Goal: Navigation & Orientation: Find specific page/section

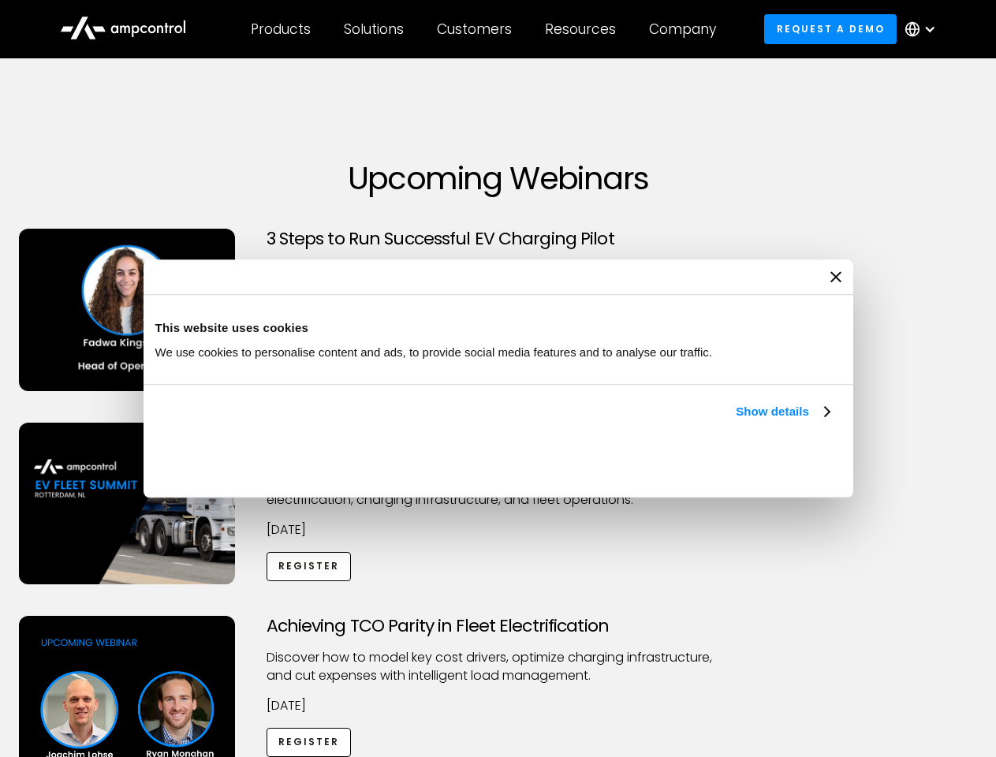
click at [736, 421] on link "Show details" at bounding box center [782, 411] width 93 height 19
click at [0, 0] on div "Necessary cookies help make a website usable by enabling basic functions like p…" at bounding box center [0, 0] width 0 height 0
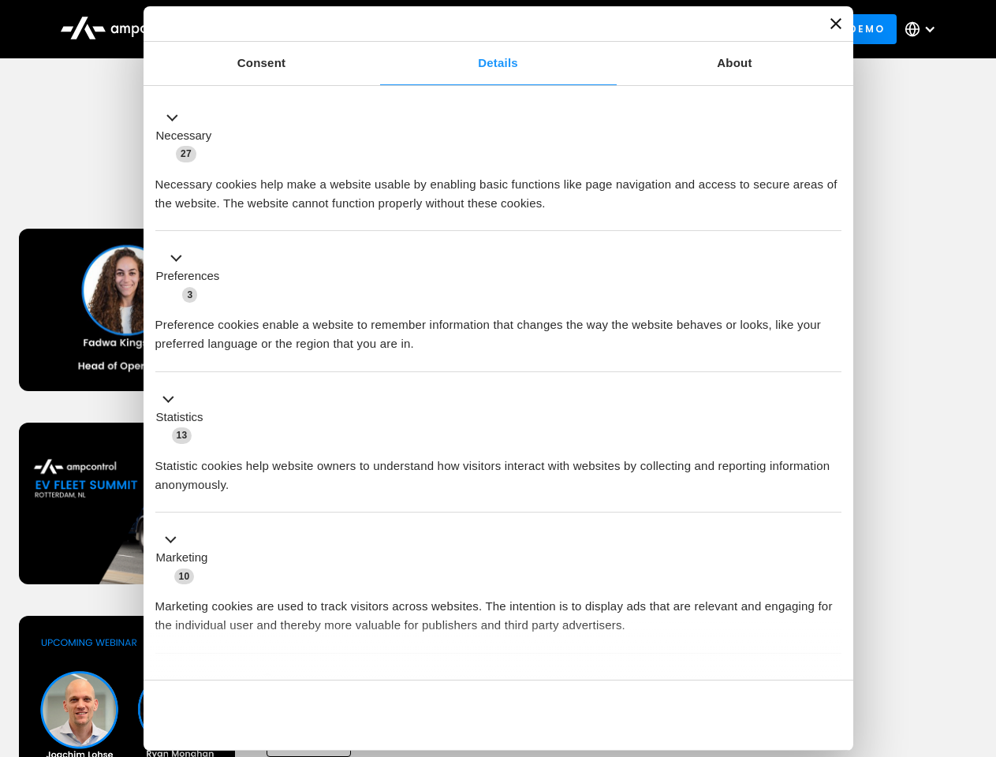
click at [979, 636] on div "Achieving TCO Parity in Fleet Electrification Discover how to model key cost dr…" at bounding box center [498, 740] width 991 height 248
click at [485, 29] on div "Customers" at bounding box center [474, 29] width 75 height 17
click at [280, 29] on div "Products" at bounding box center [281, 29] width 60 height 17
click at [375, 29] on div "Solutions" at bounding box center [374, 29] width 60 height 17
click at [477, 29] on div "Customers" at bounding box center [474, 29] width 75 height 17
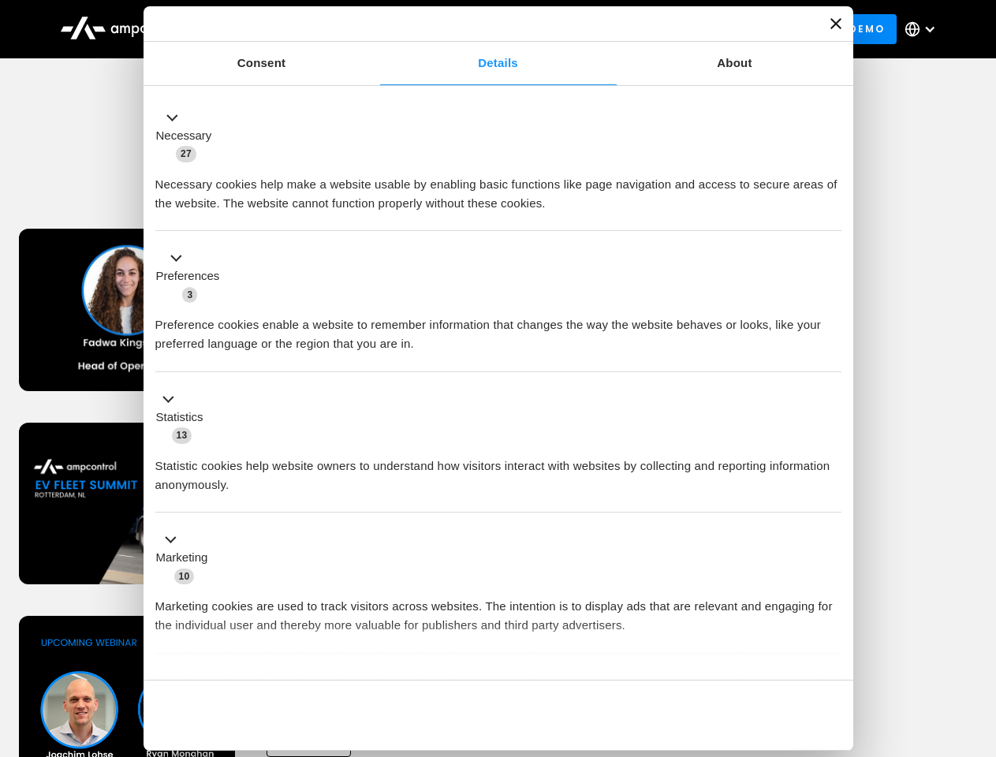
click at [584, 29] on div "Resources" at bounding box center [580, 29] width 71 height 17
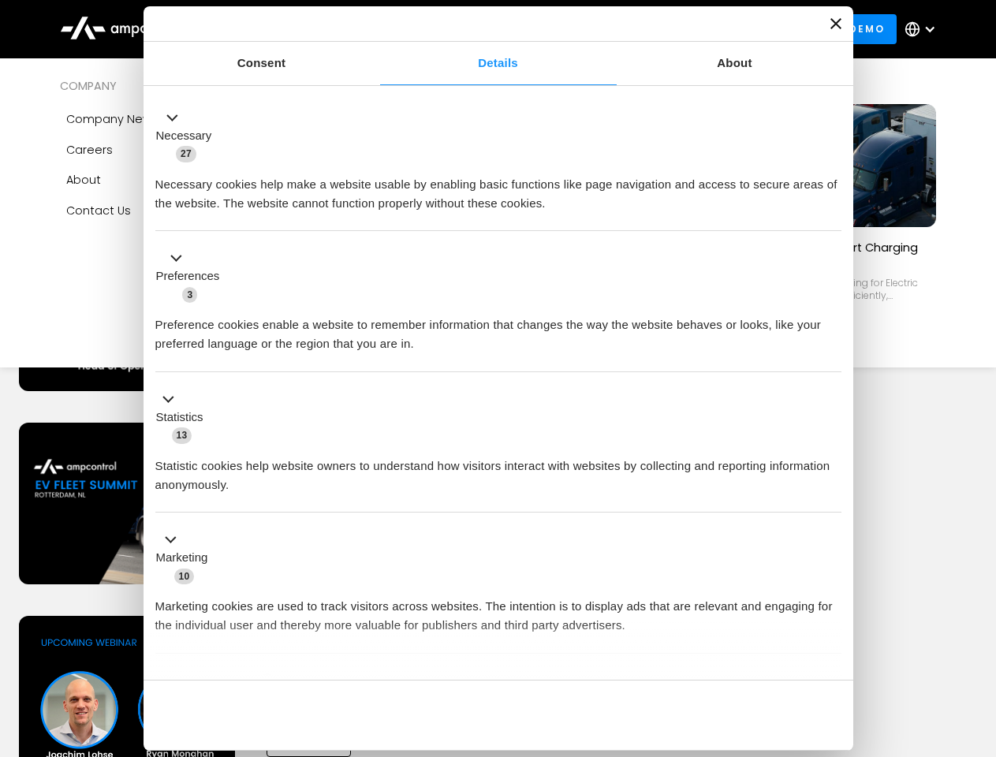
click at [688, 29] on div "Company" at bounding box center [682, 29] width 67 height 17
click at [925, 29] on div at bounding box center [930, 29] width 13 height 13
